Goal: Information Seeking & Learning: Learn about a topic

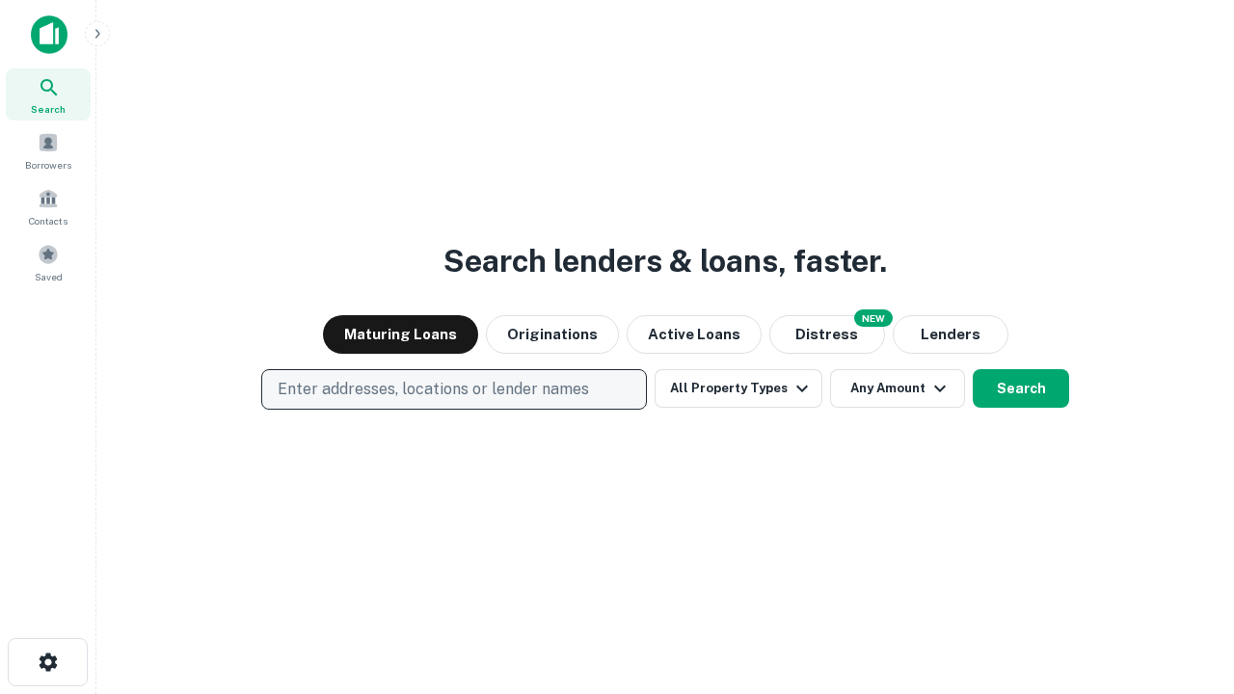
click at [453, 389] on p "Enter addresses, locations or lender names" at bounding box center [433, 389] width 311 height 23
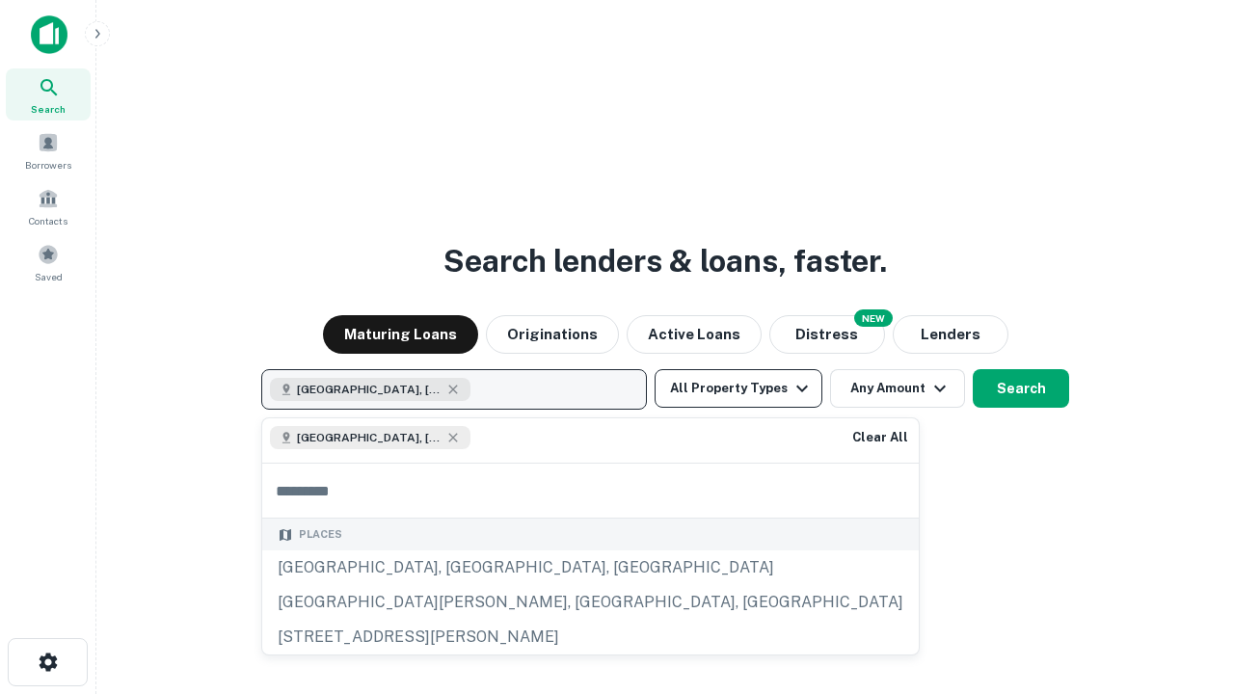
click at [738, 388] on button "All Property Types" at bounding box center [739, 388] width 168 height 39
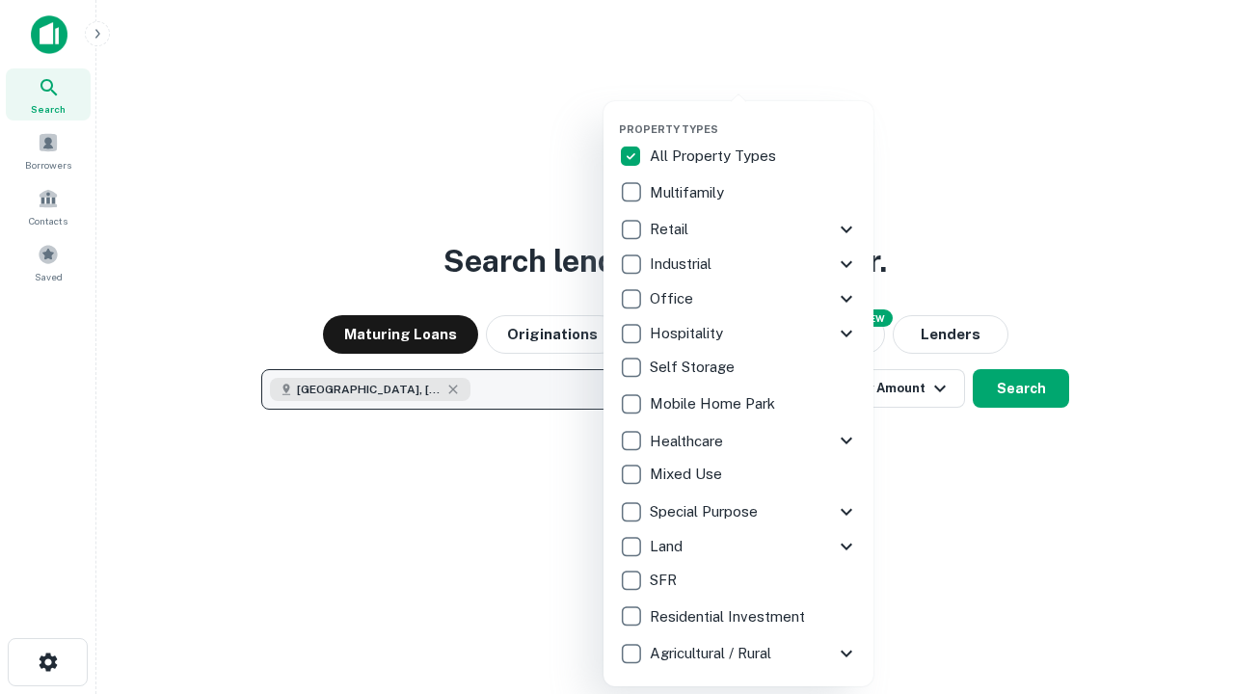
click at [754, 117] on button "button" at bounding box center [754, 117] width 270 height 1
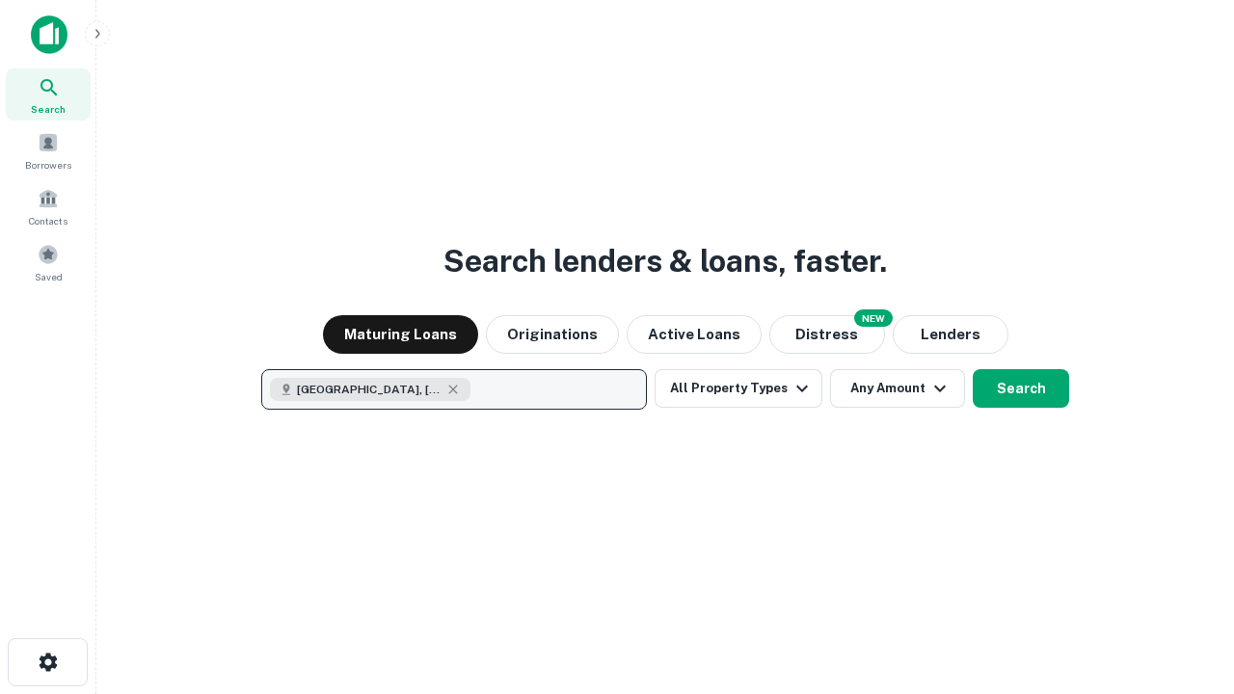
scroll to position [31, 0]
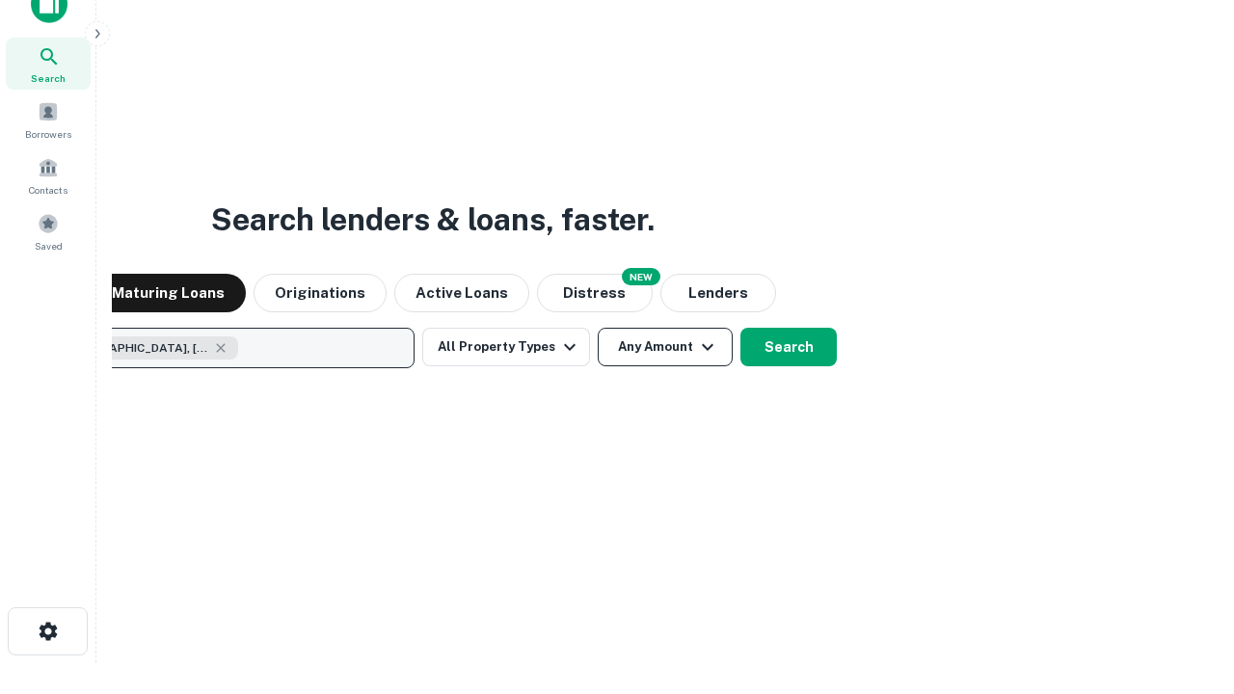
click at [598, 328] on button "Any Amount" at bounding box center [665, 347] width 135 height 39
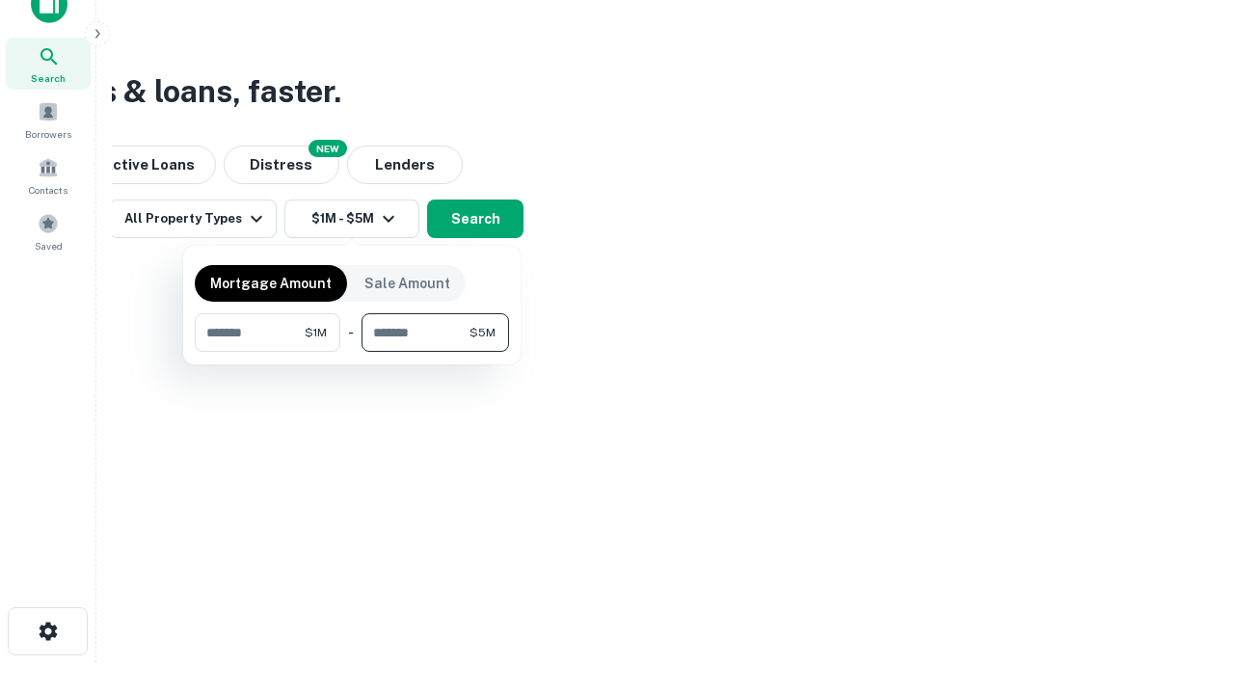
type input "*******"
click at [352, 352] on button "button" at bounding box center [352, 352] width 314 height 1
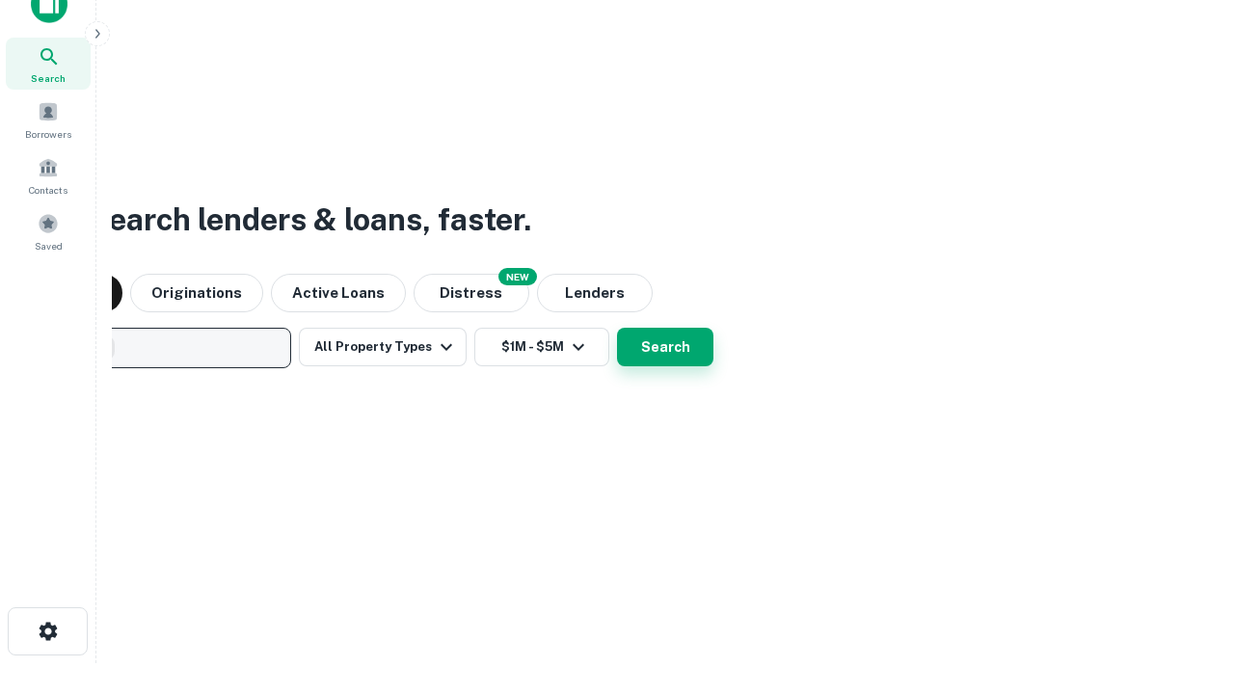
click at [617, 328] on button "Search" at bounding box center [665, 347] width 96 height 39
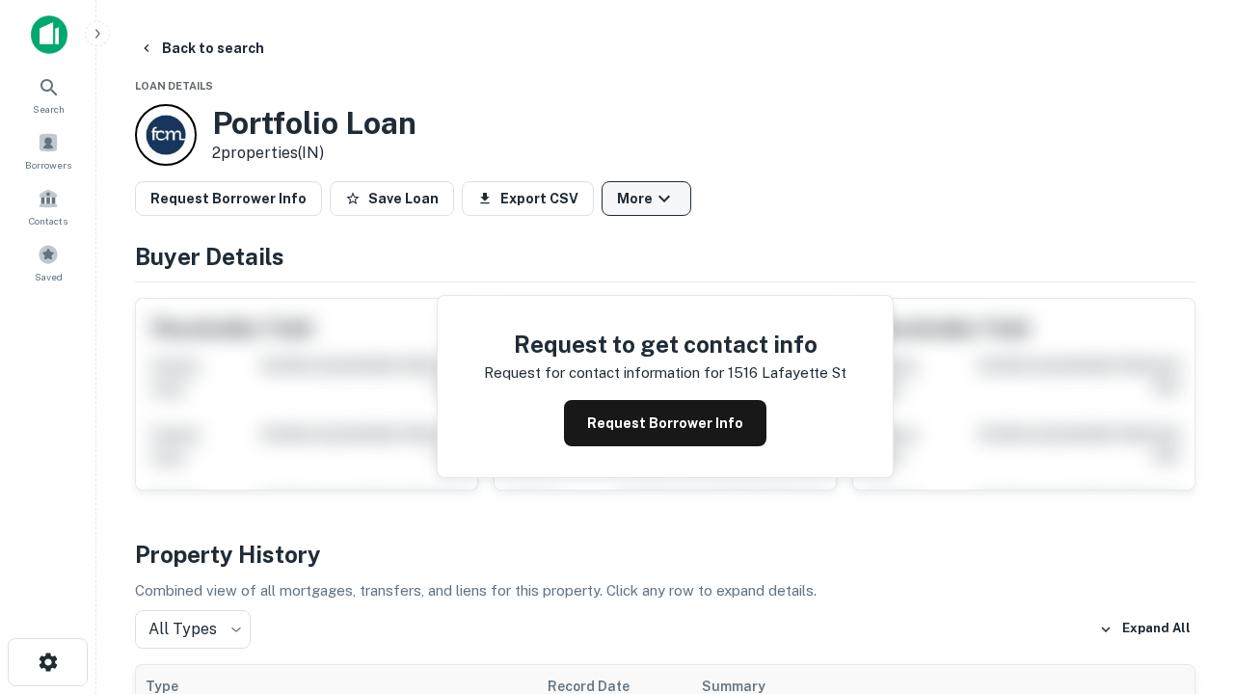
click at [646, 199] on button "More" at bounding box center [646, 198] width 90 height 35
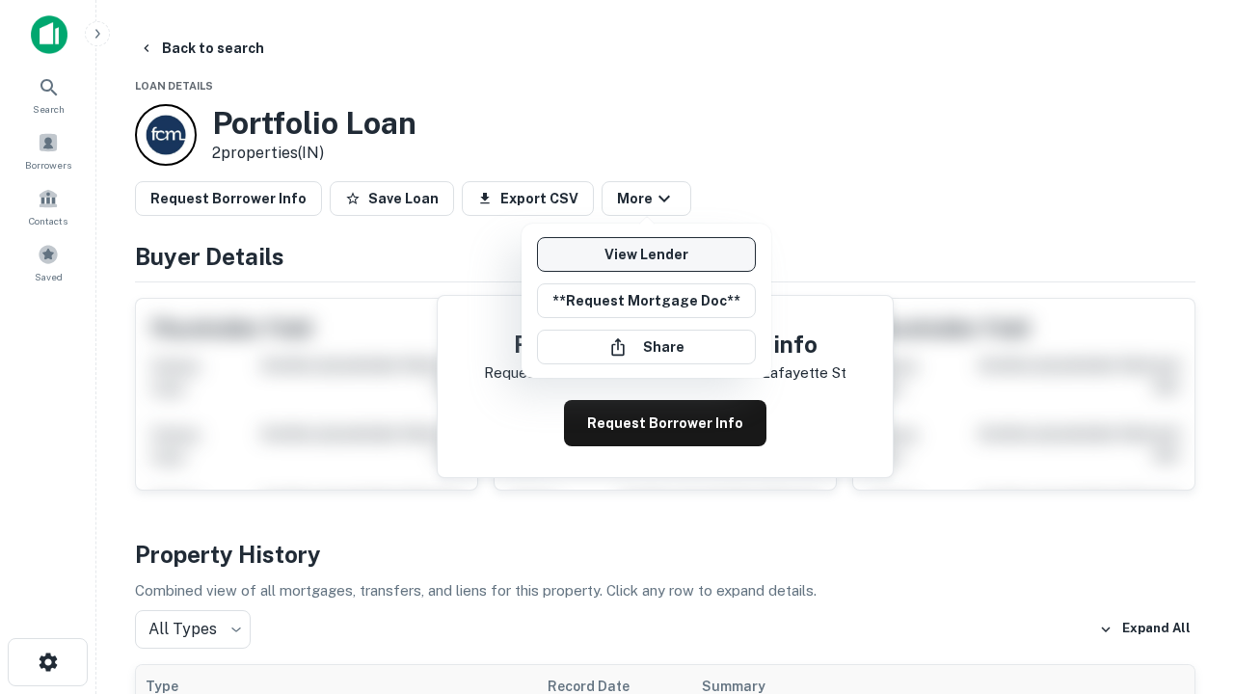
click at [646, 254] on link "View Lender" at bounding box center [646, 254] width 219 height 35
